Goal: Task Accomplishment & Management: Manage account settings

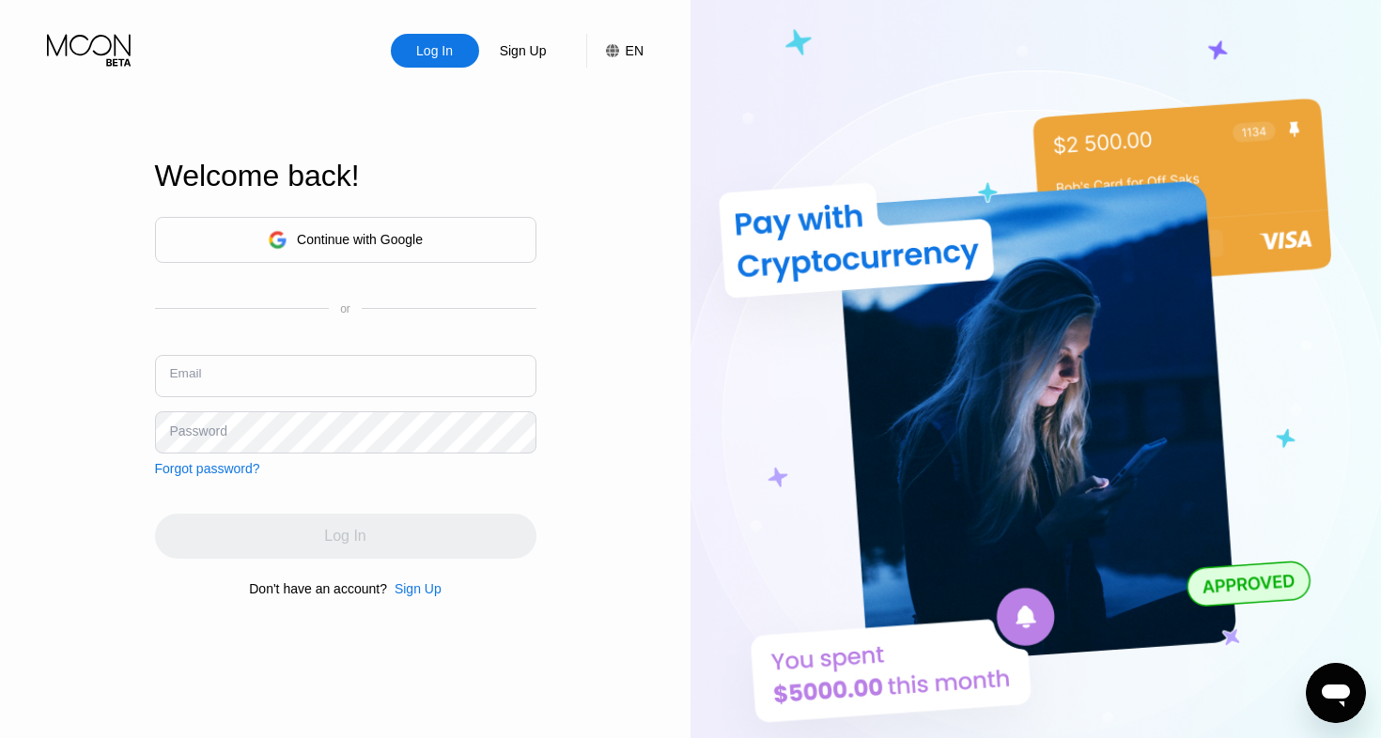
click at [268, 382] on input "text" at bounding box center [345, 376] width 381 height 42
click at [360, 251] on div "Continue with Google" at bounding box center [345, 239] width 155 height 29
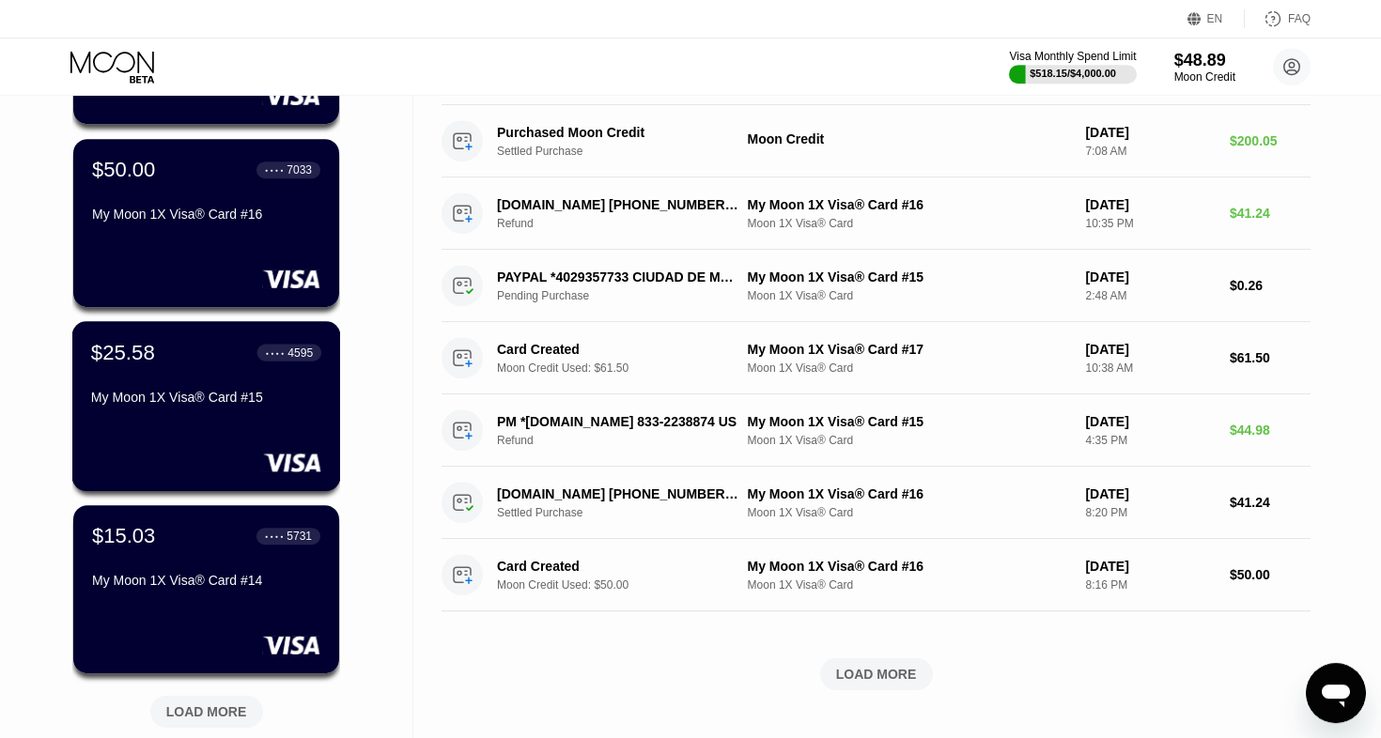
scroll to position [461, 0]
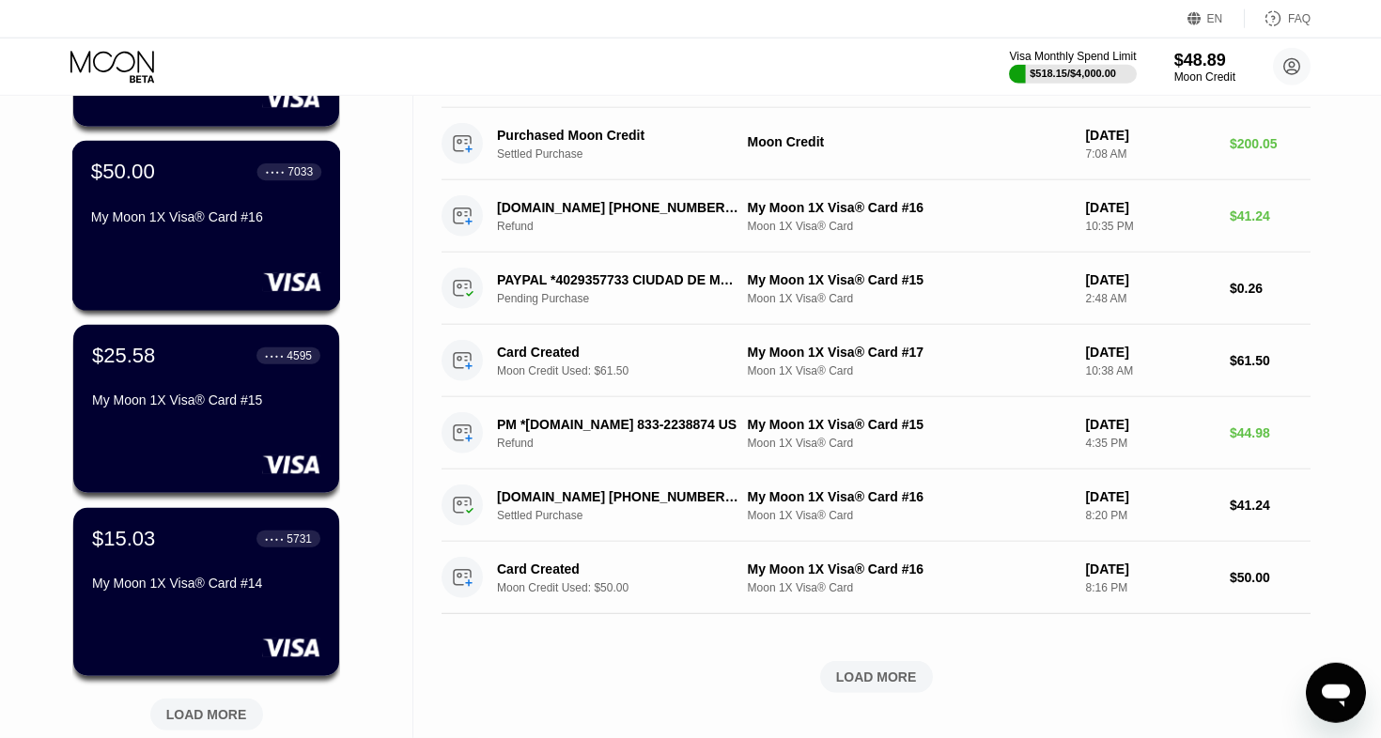
click at [236, 246] on div "$50.00 ● ● ● ● 7033 My Moon 1X Visa® Card #16" at bounding box center [206, 226] width 269 height 170
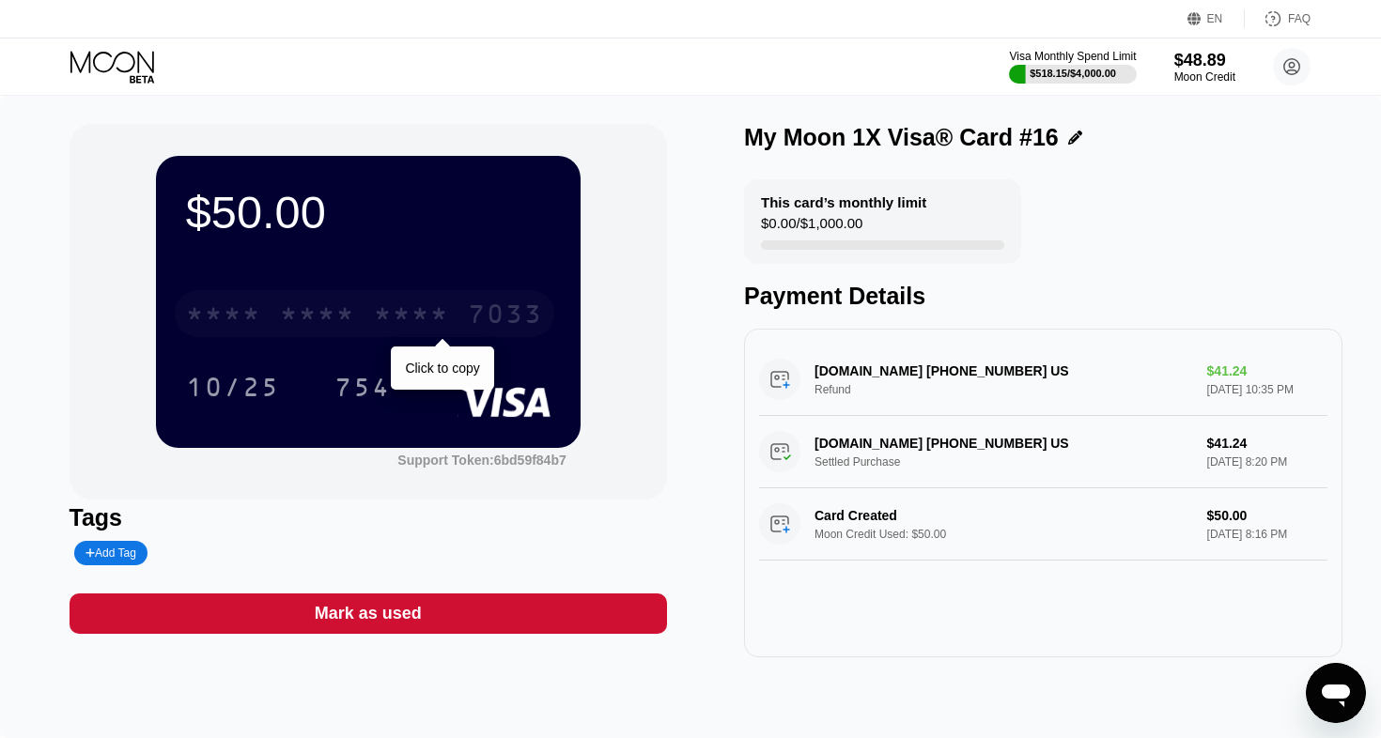
click at [440, 319] on div "* * * *" at bounding box center [411, 317] width 75 height 30
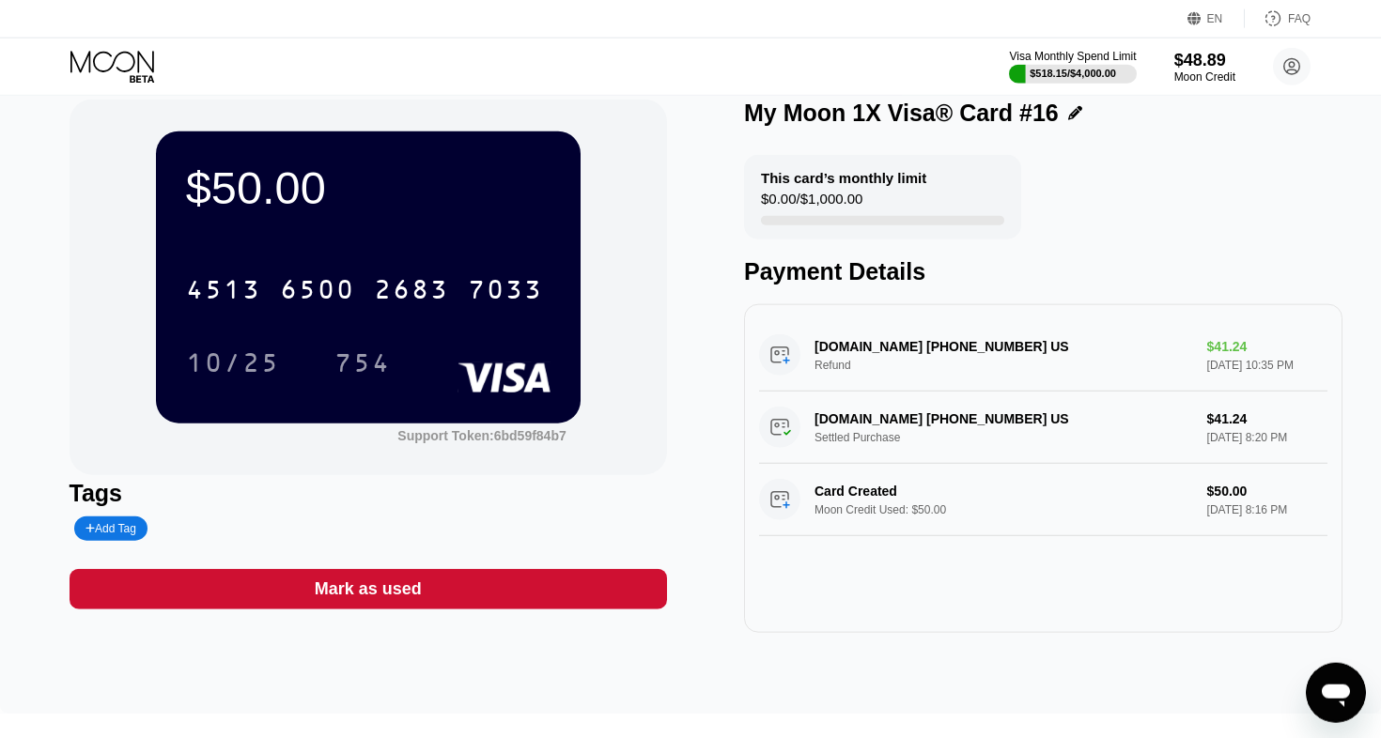
scroll to position [30, 0]
